Goal: Task Accomplishment & Management: Use online tool/utility

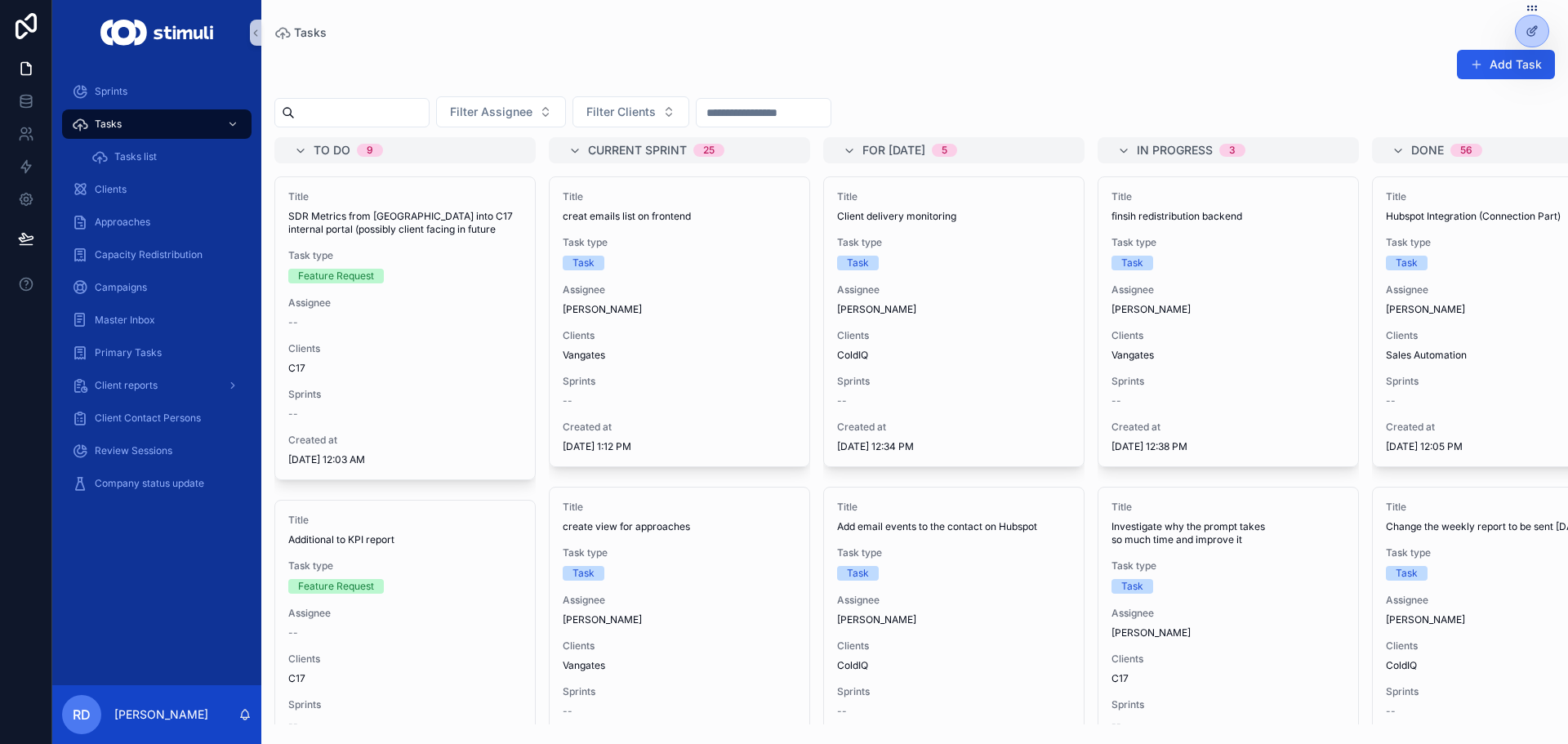
drag, startPoint x: 972, startPoint y: 111, endPoint x: 427, endPoint y: 79, distance: 545.9
click at [453, 108] on div "Filter Assignee Filter Clients" at bounding box center [914, 112] width 1307 height 31
click at [412, 65] on div "Add Task" at bounding box center [914, 68] width 1281 height 38
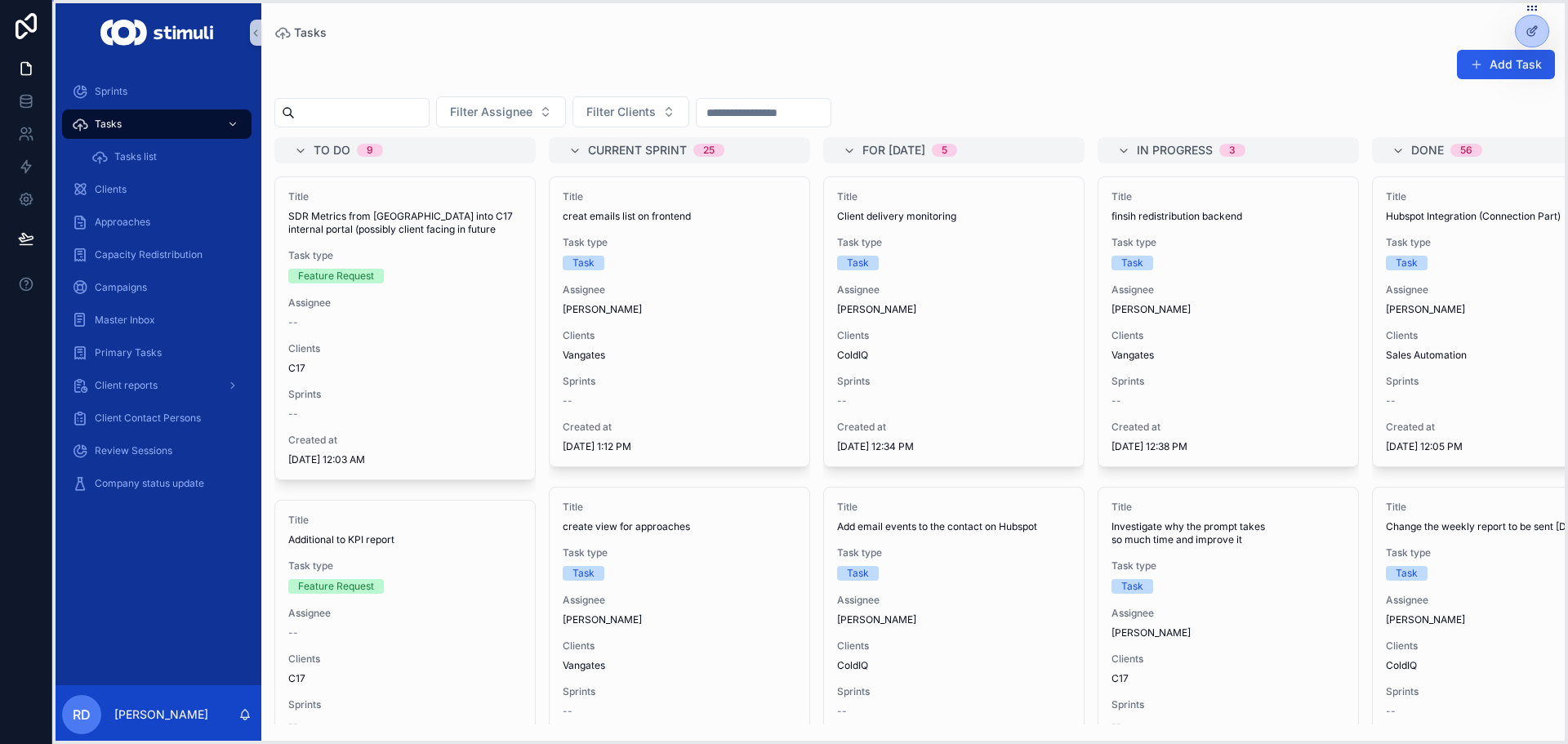
drag, startPoint x: 1532, startPoint y: 7, endPoint x: 961, endPoint y: 26, distance: 571.3
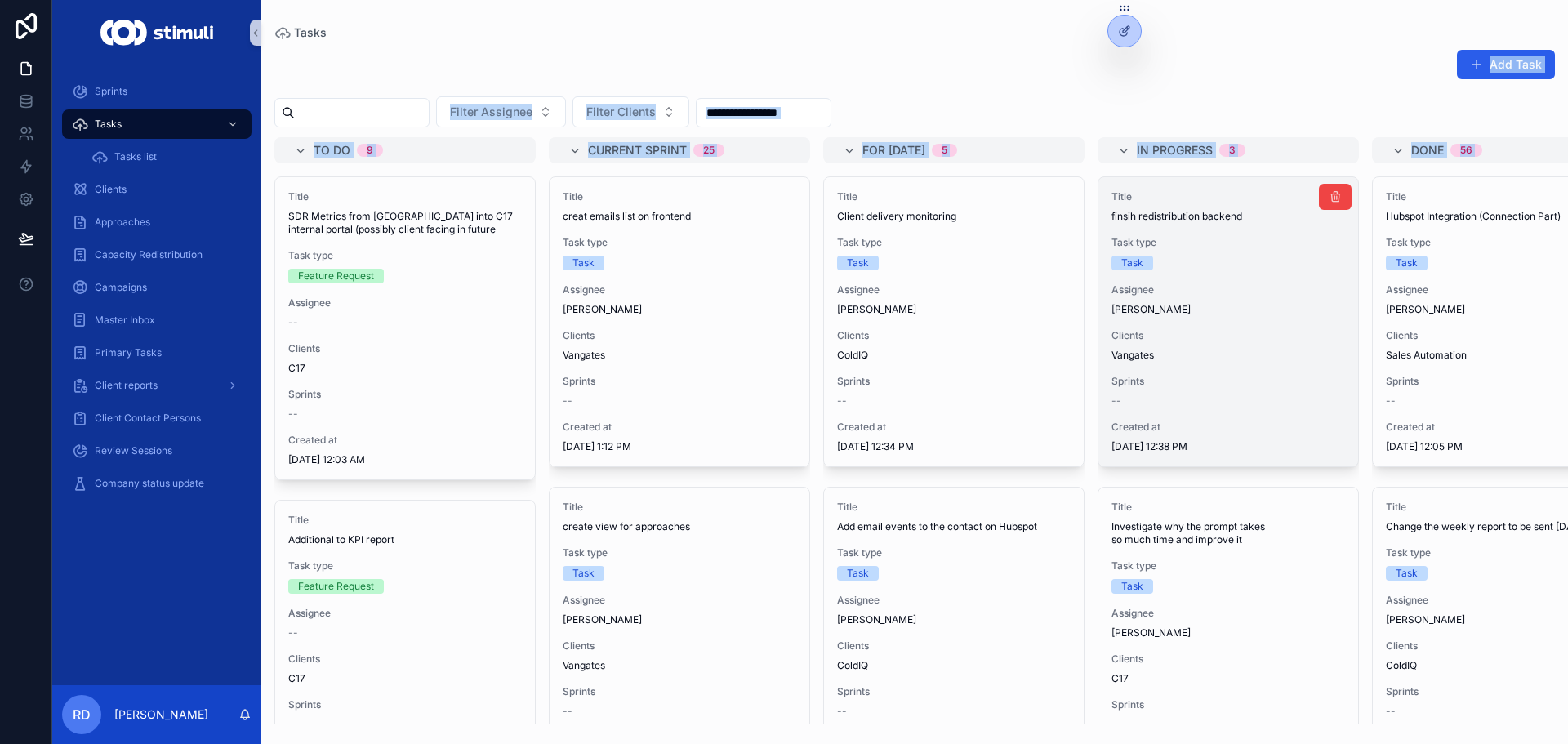
drag, startPoint x: 1366, startPoint y: 90, endPoint x: 1251, endPoint y: 378, distance: 310.1
click at [1339, 493] on div "Add Task Filter Assignee Filter Clients To do 9 Title SDR Metrics from Orum int…" at bounding box center [914, 381] width 1307 height 685
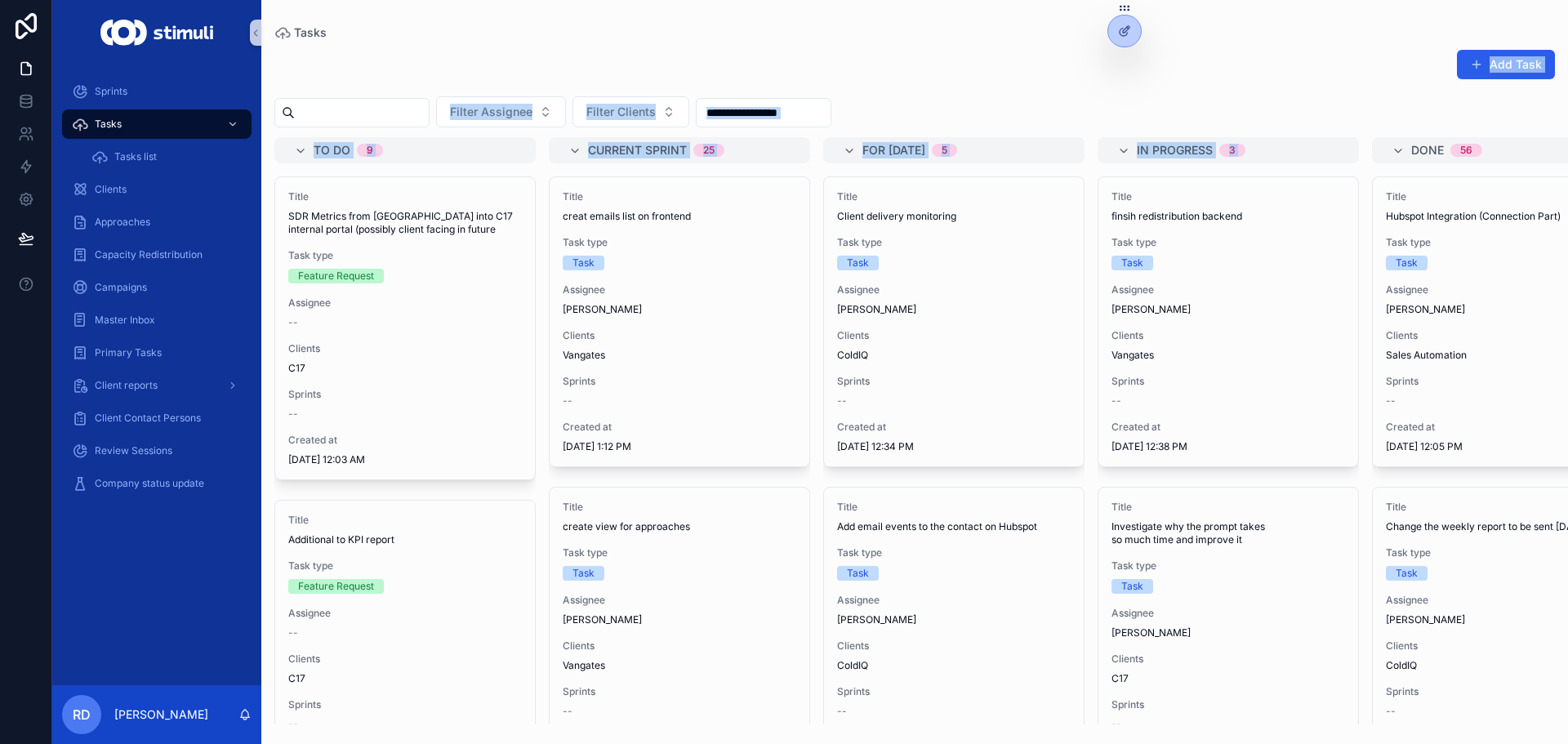
click at [985, 125] on div "Filter Assignee Filter Clients" at bounding box center [914, 112] width 1307 height 31
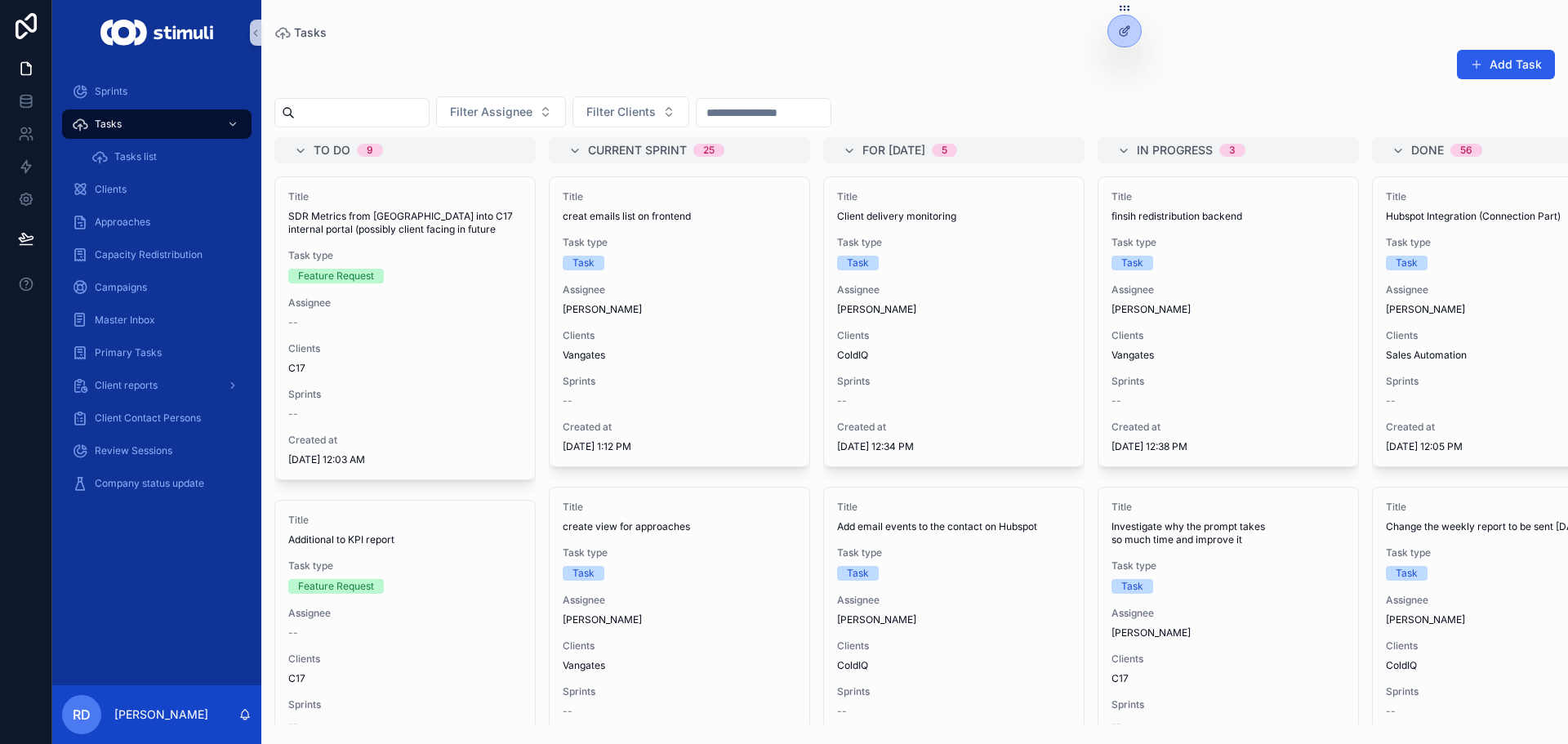
click at [898, 148] on span "For [DATE]" at bounding box center [894, 150] width 63 height 16
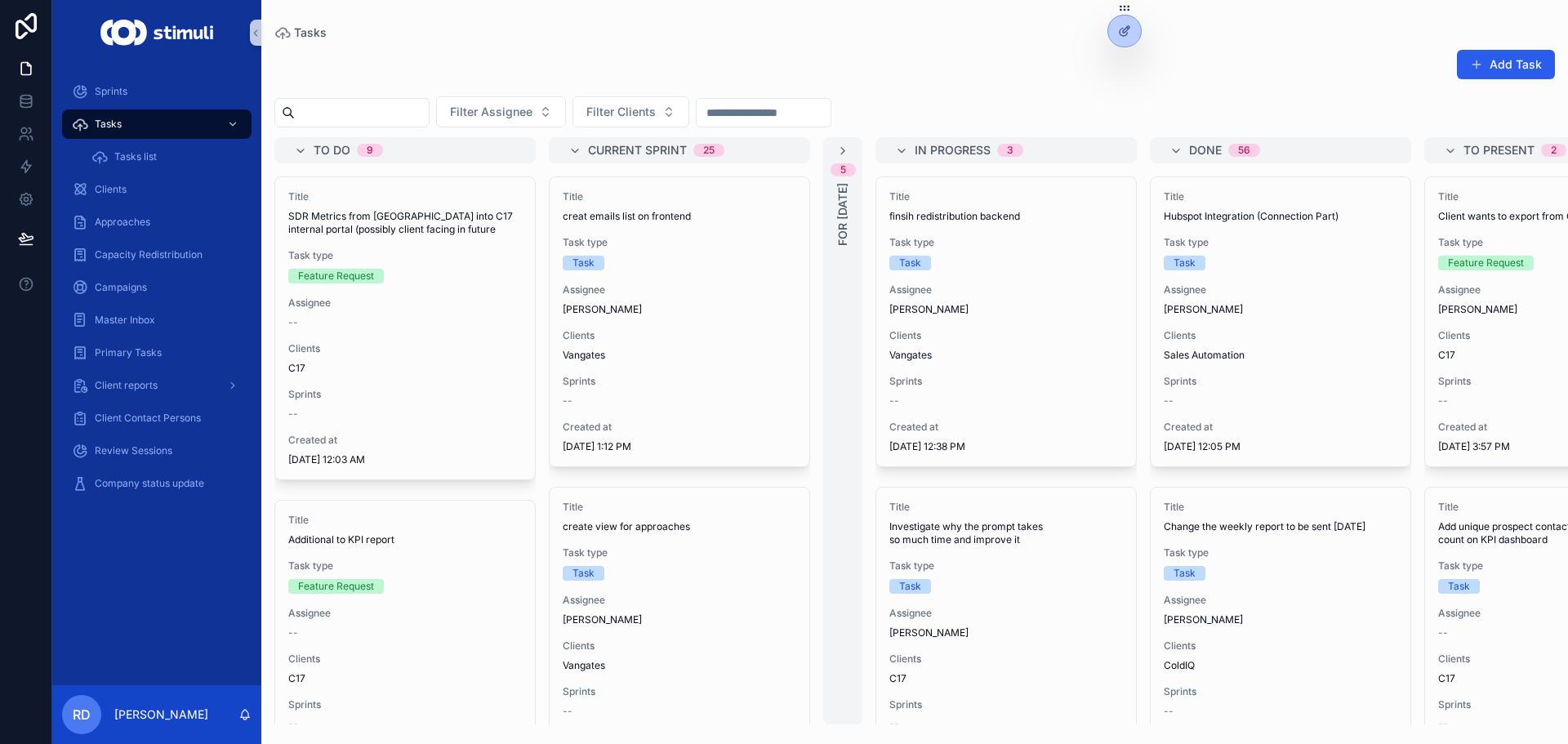
click at [898, 148] on icon "scrollable content" at bounding box center [901, 151] width 13 height 13
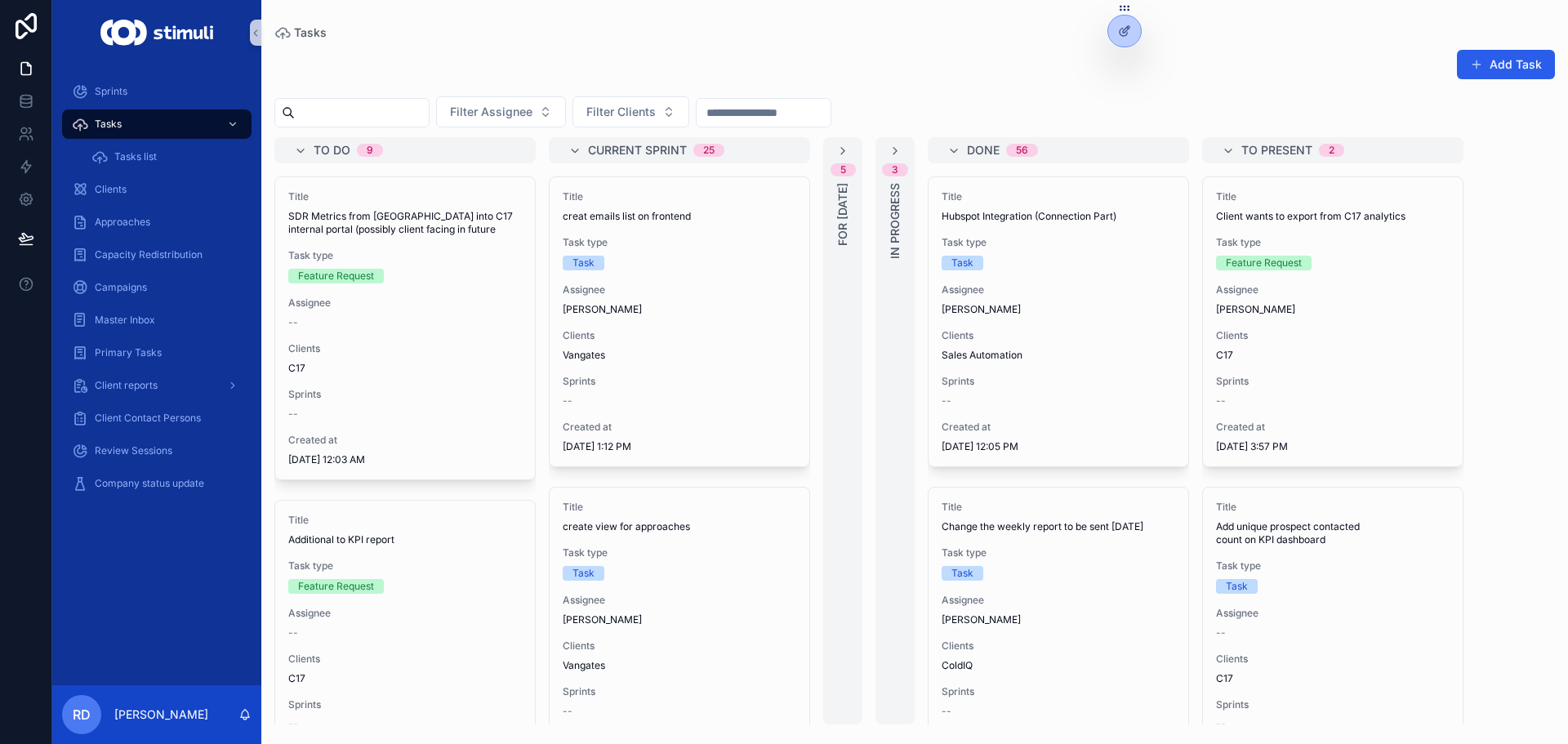
click at [852, 153] on div "5 For [DATE]" at bounding box center [842, 430] width 39 height 587
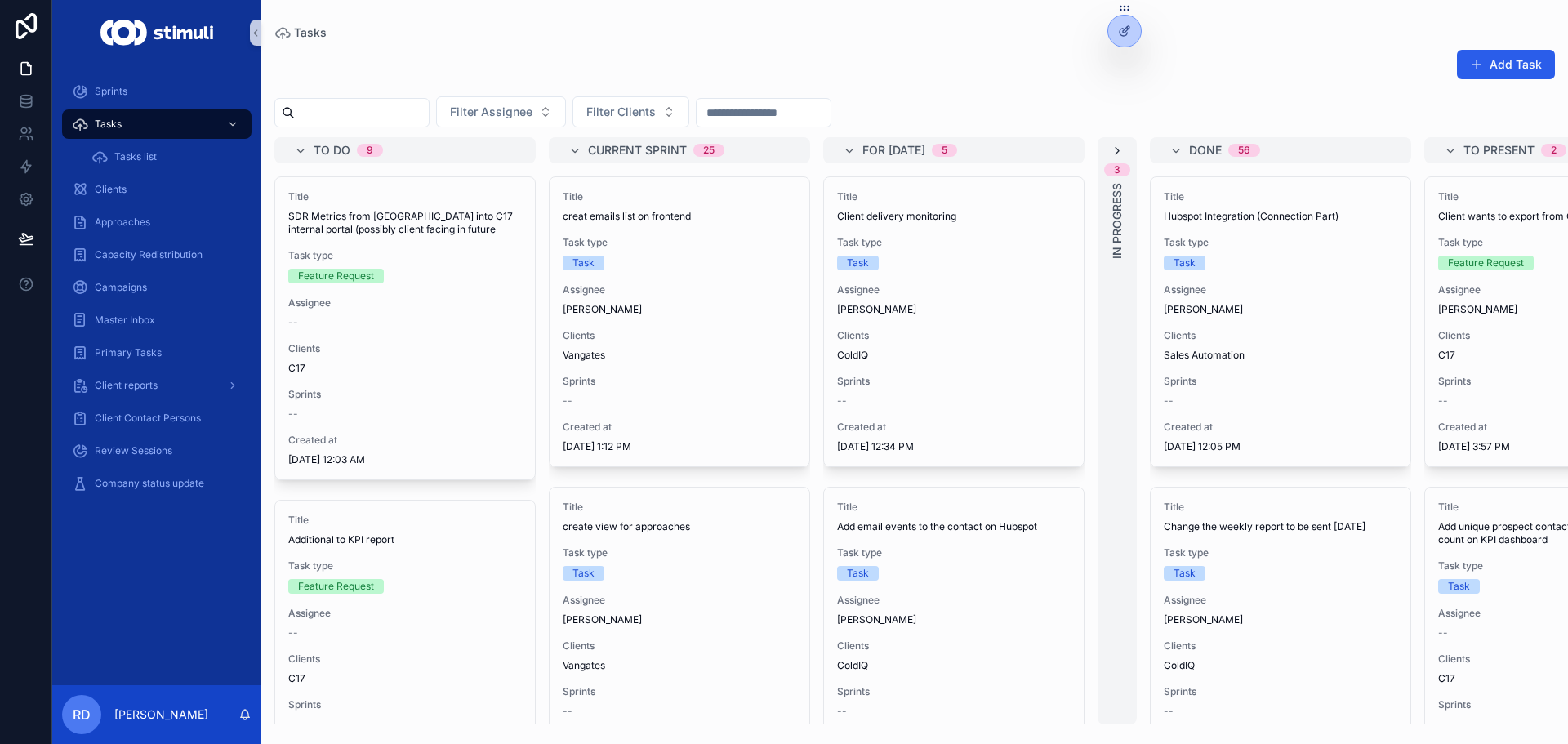
click at [1122, 151] on icon "scrollable content" at bounding box center [1117, 151] width 13 height 13
